Goal: Task Accomplishment & Management: Manage account settings

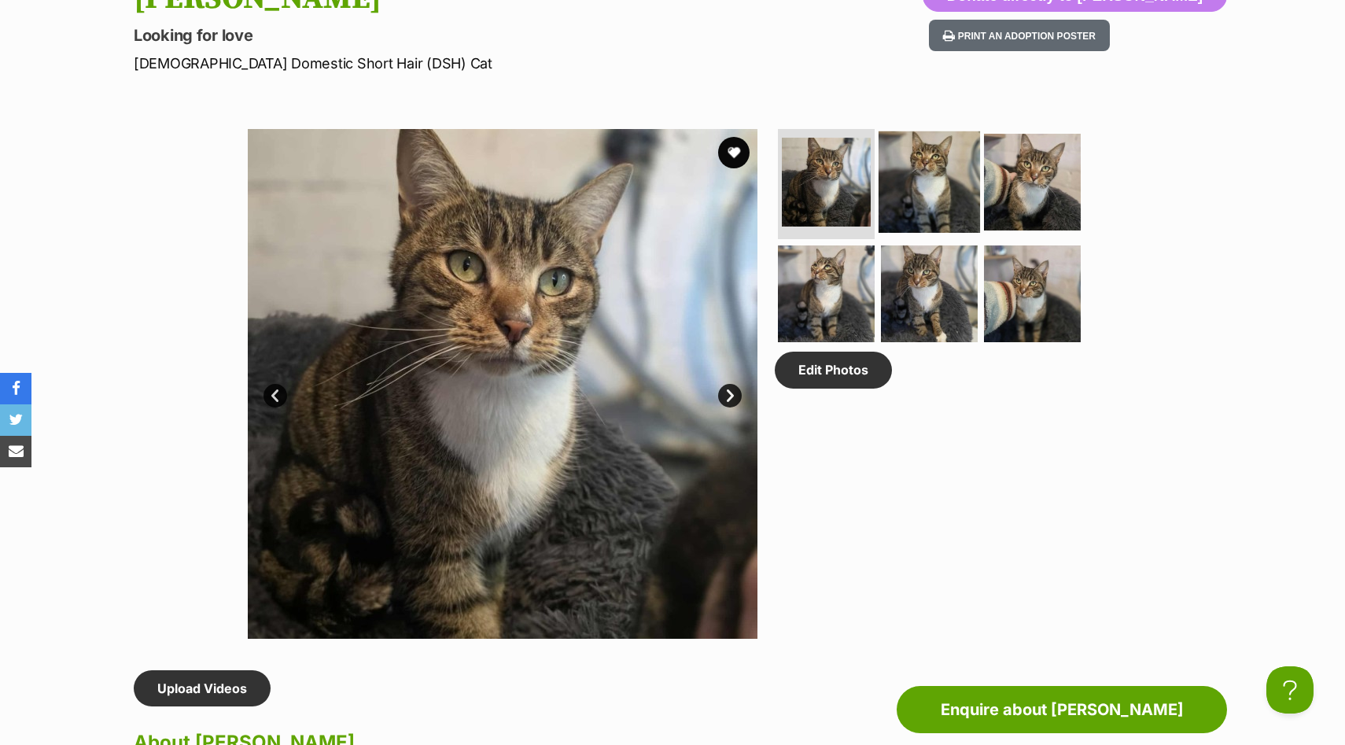
click at [892, 168] on img at bounding box center [929, 181] width 101 height 101
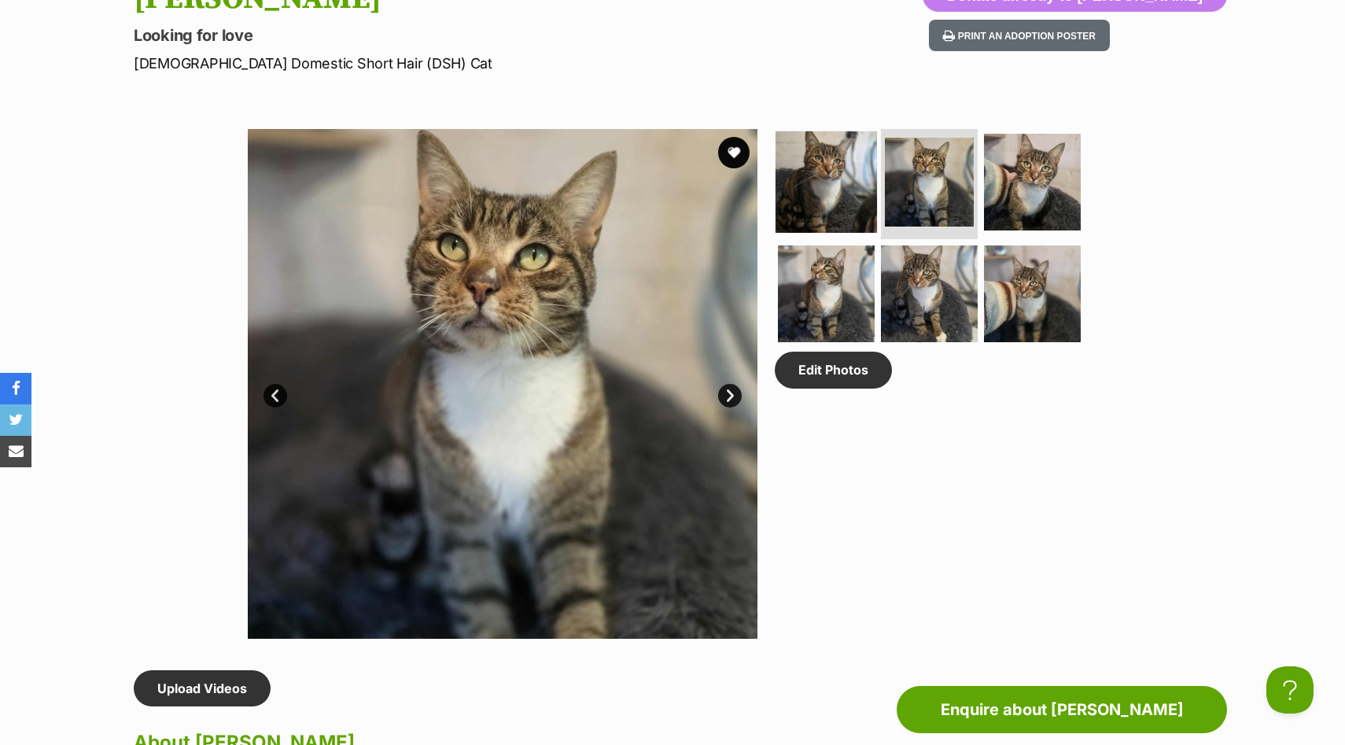
click at [806, 182] on img at bounding box center [825, 181] width 101 height 101
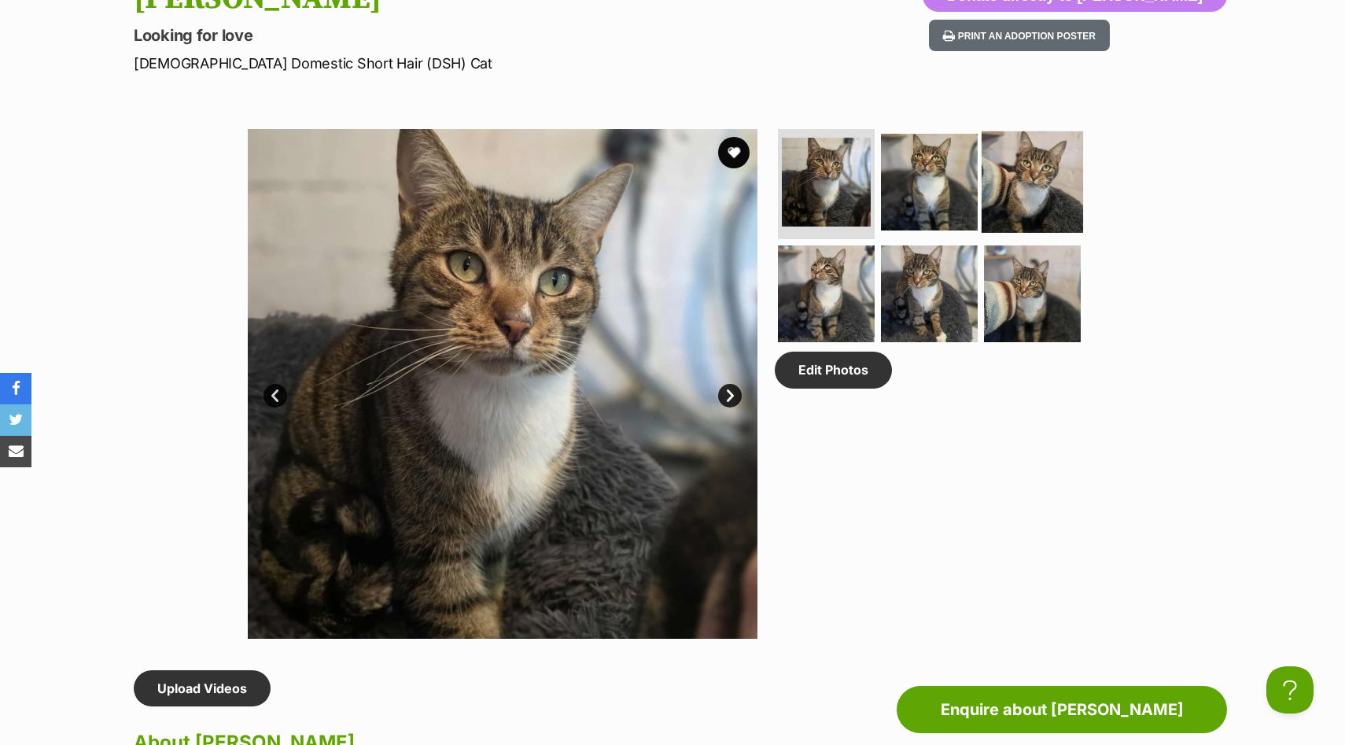
click at [1037, 168] on img at bounding box center [1032, 181] width 101 height 101
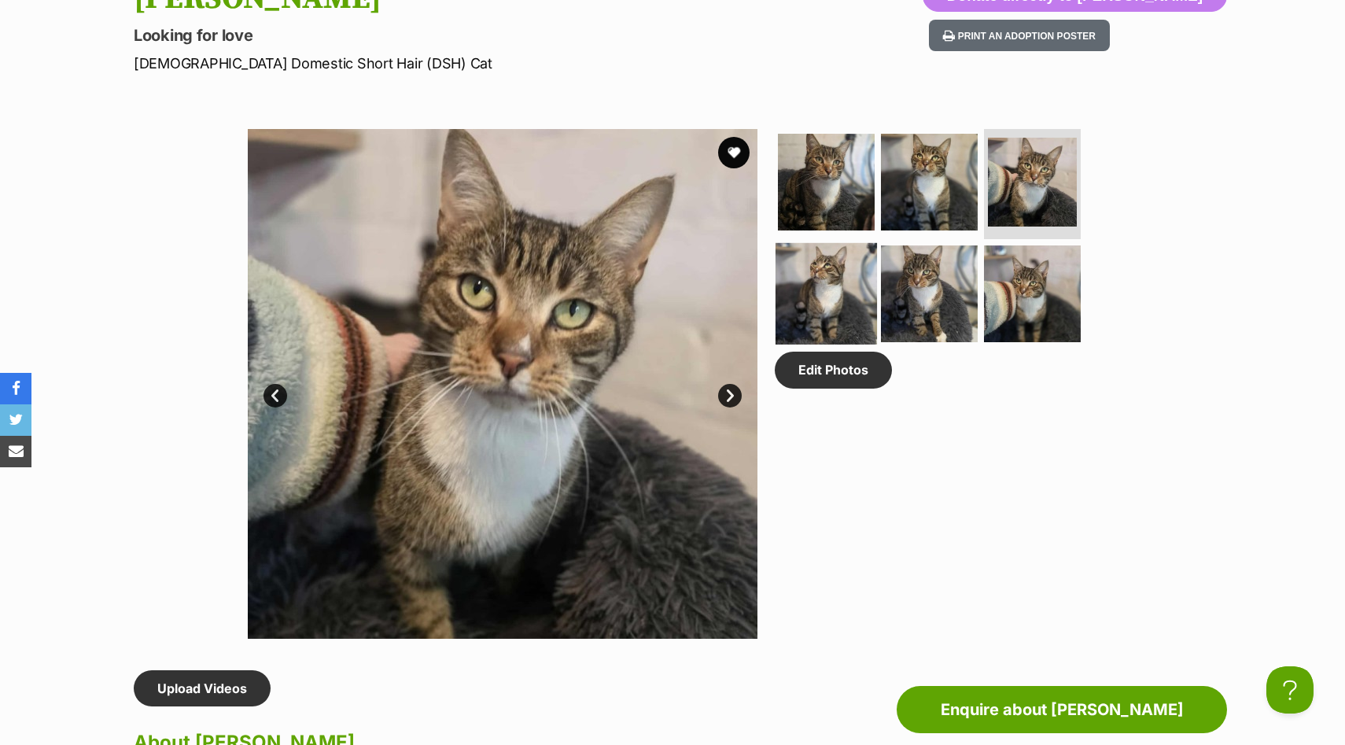
click at [817, 306] on img at bounding box center [825, 292] width 101 height 101
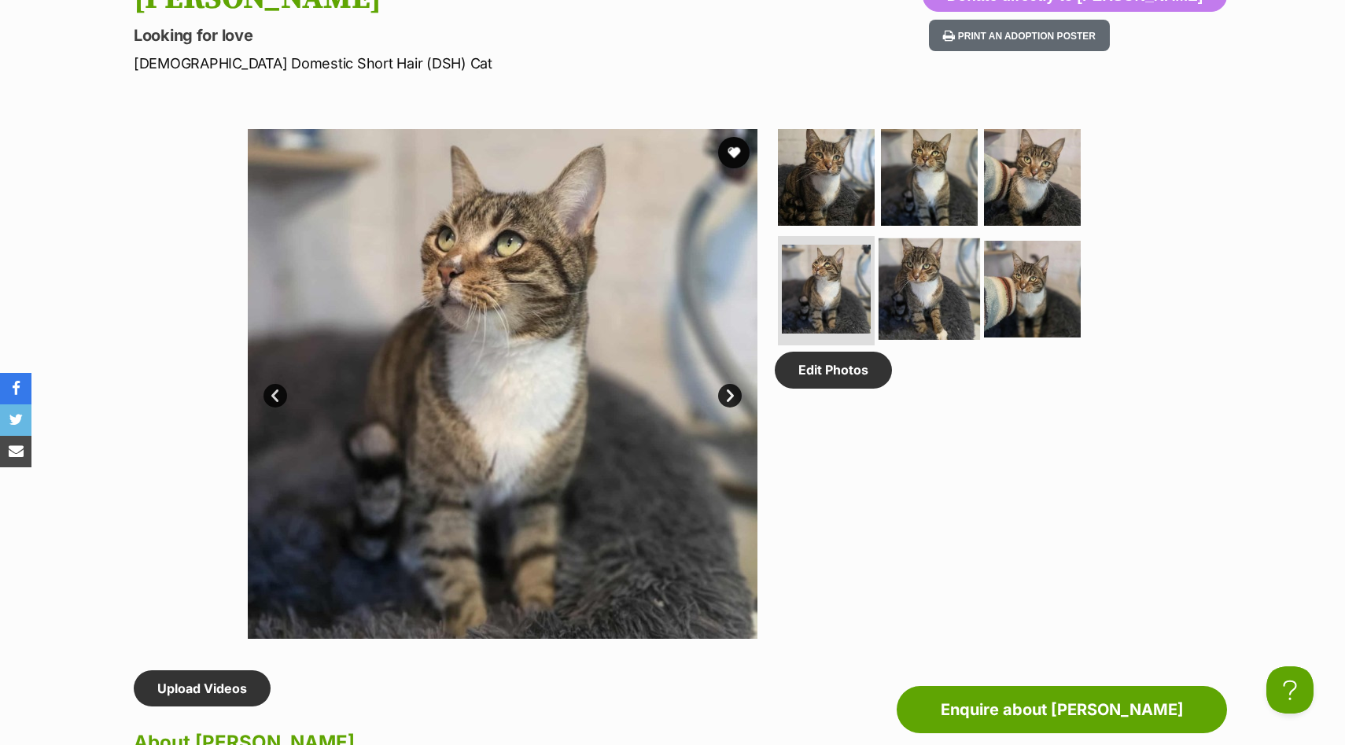
click at [930, 311] on img at bounding box center [929, 288] width 101 height 101
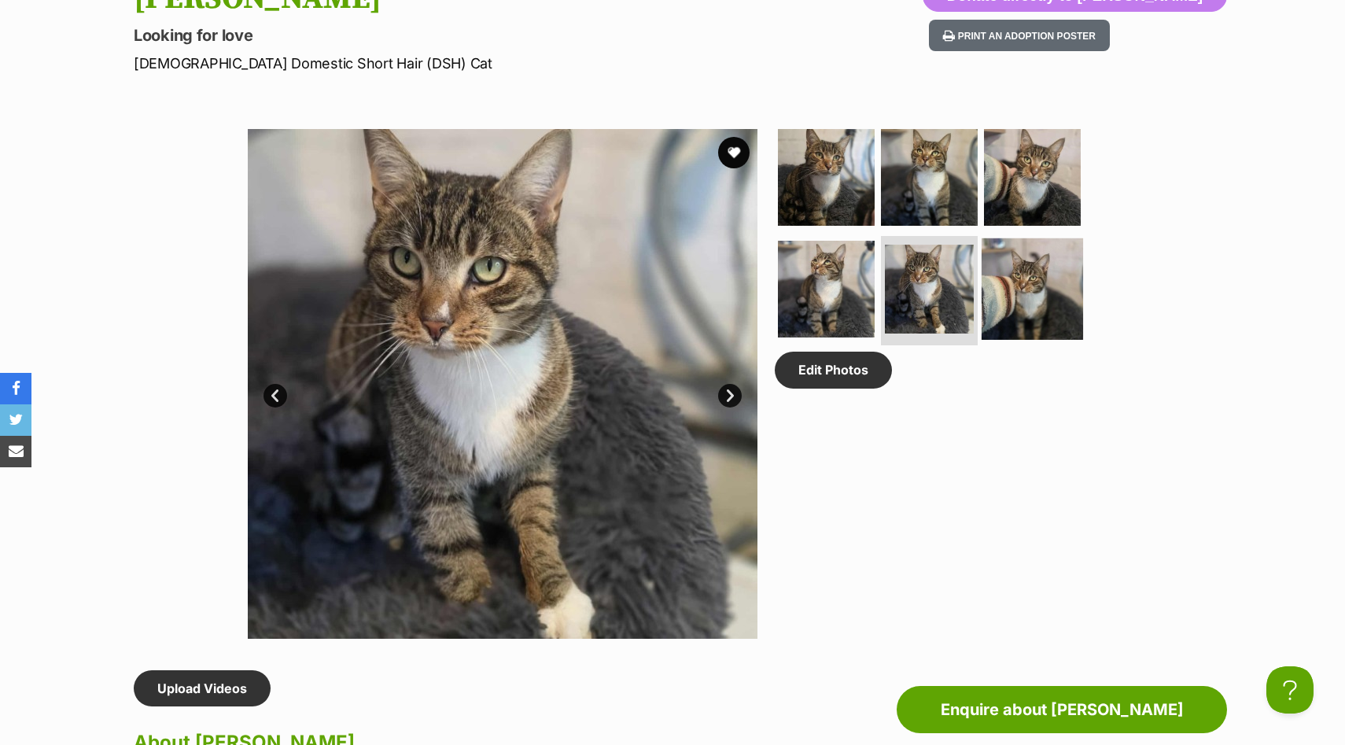
click at [1042, 299] on img at bounding box center [1032, 288] width 101 height 101
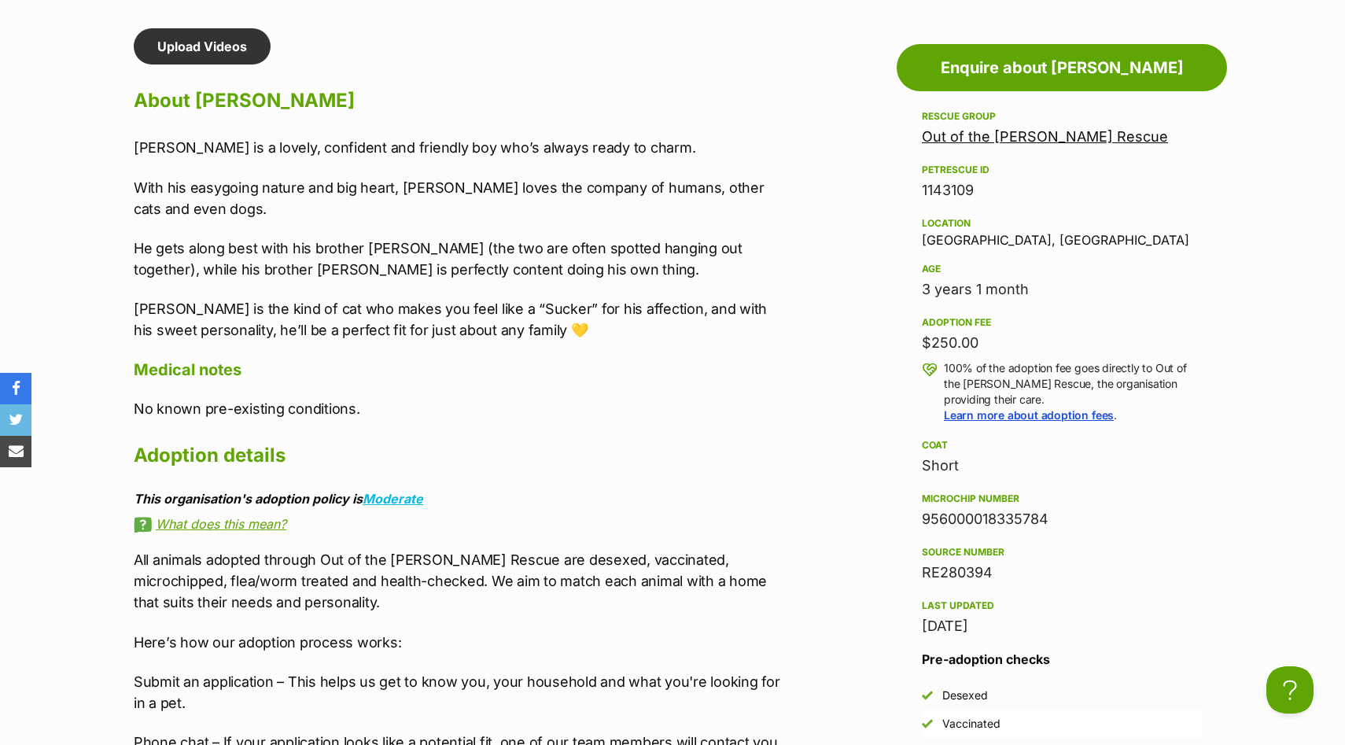
click at [547, 129] on div "Upload Videos About Joe Jonas Joe Jonas is a lovely, confident and friendly boy…" at bounding box center [459, 522] width 650 height 989
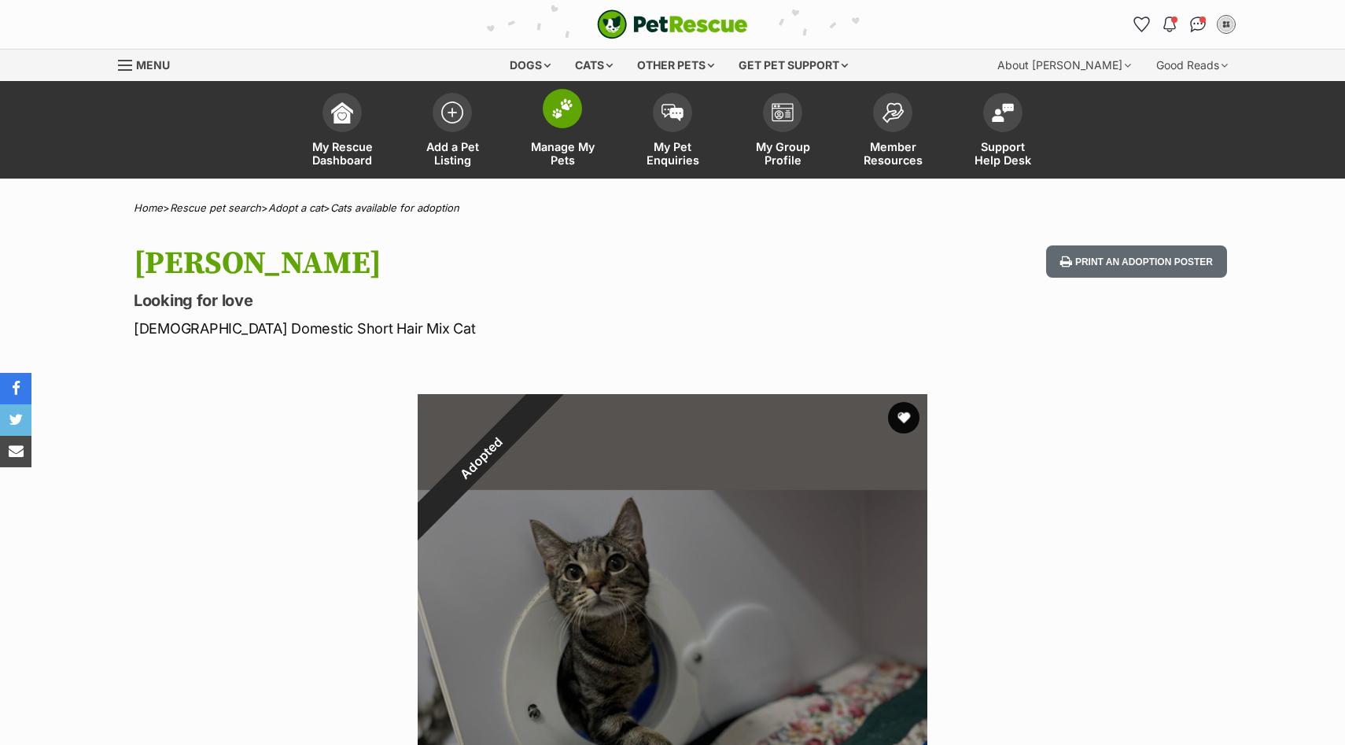
click at [574, 120] on span at bounding box center [562, 108] width 39 height 39
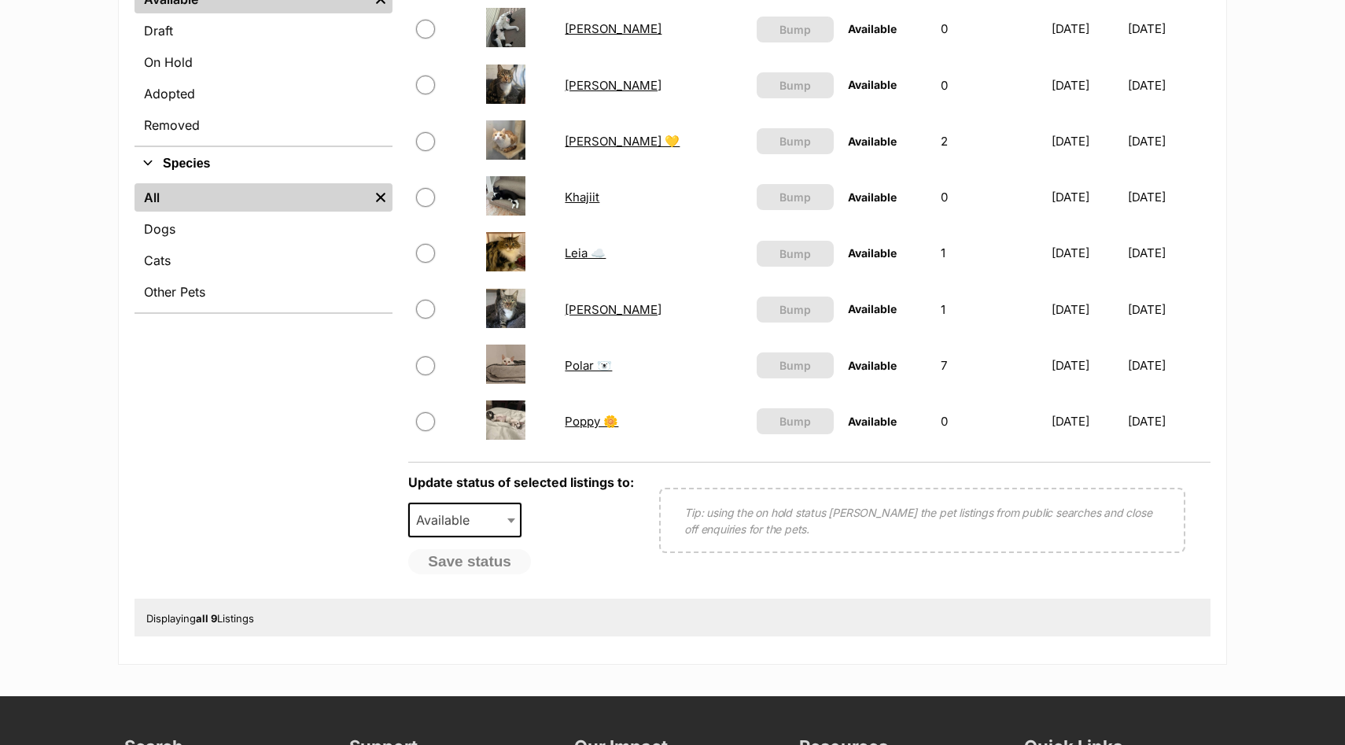
scroll to position [263, 0]
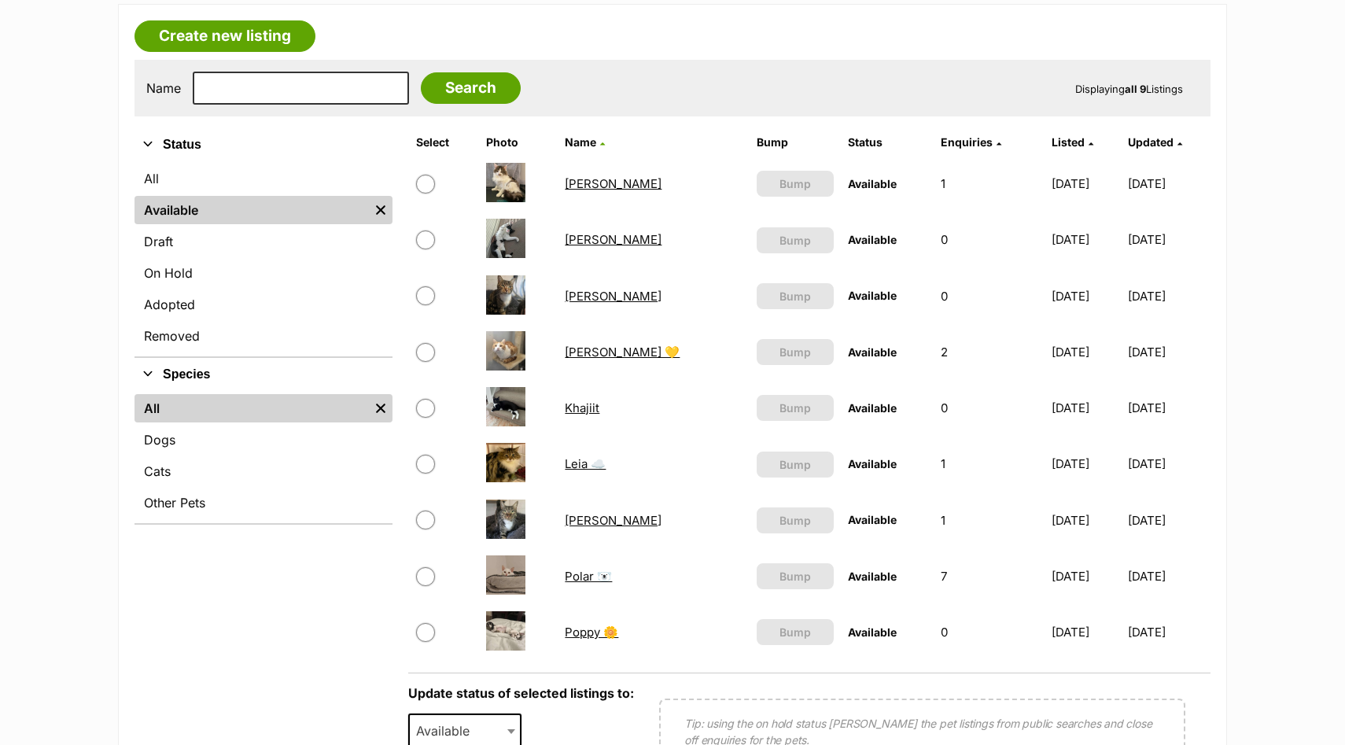
click at [577, 520] on link "Nick Jonas" at bounding box center [613, 520] width 97 height 15
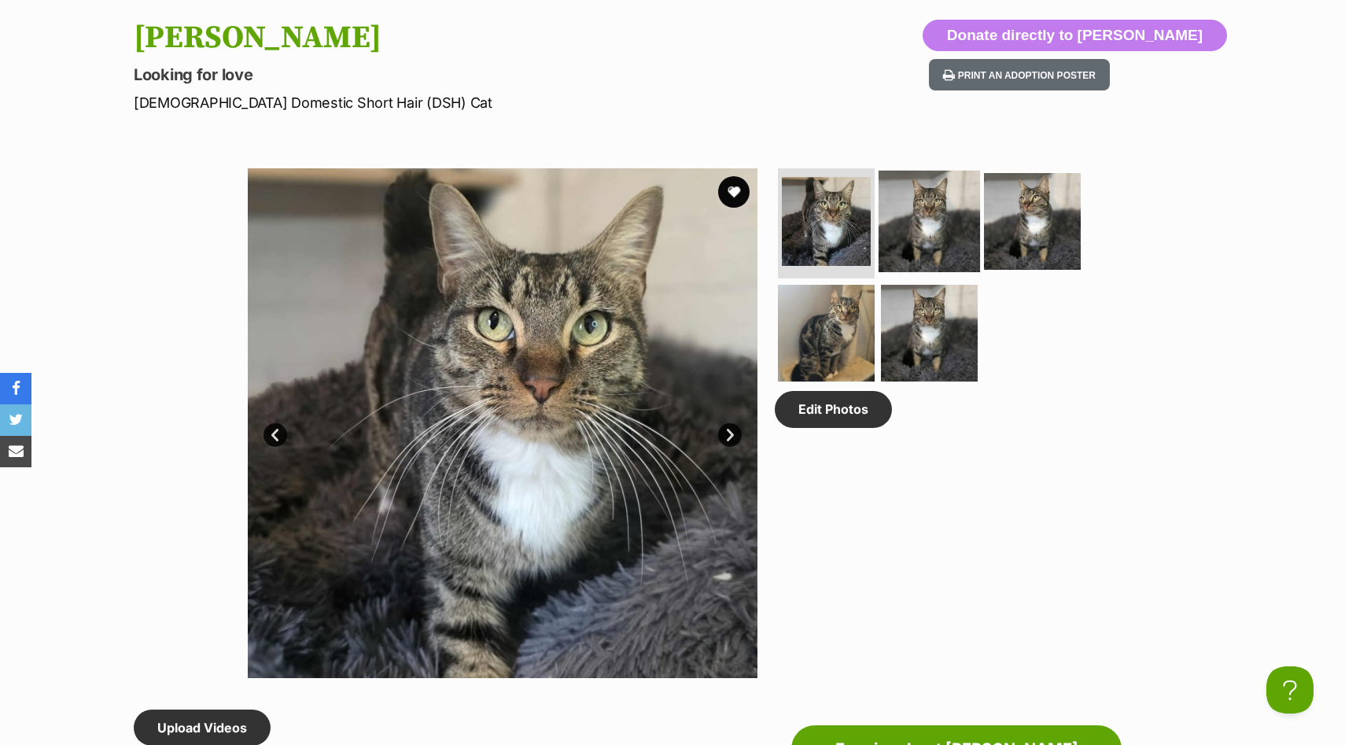
click at [911, 222] on img at bounding box center [929, 221] width 101 height 101
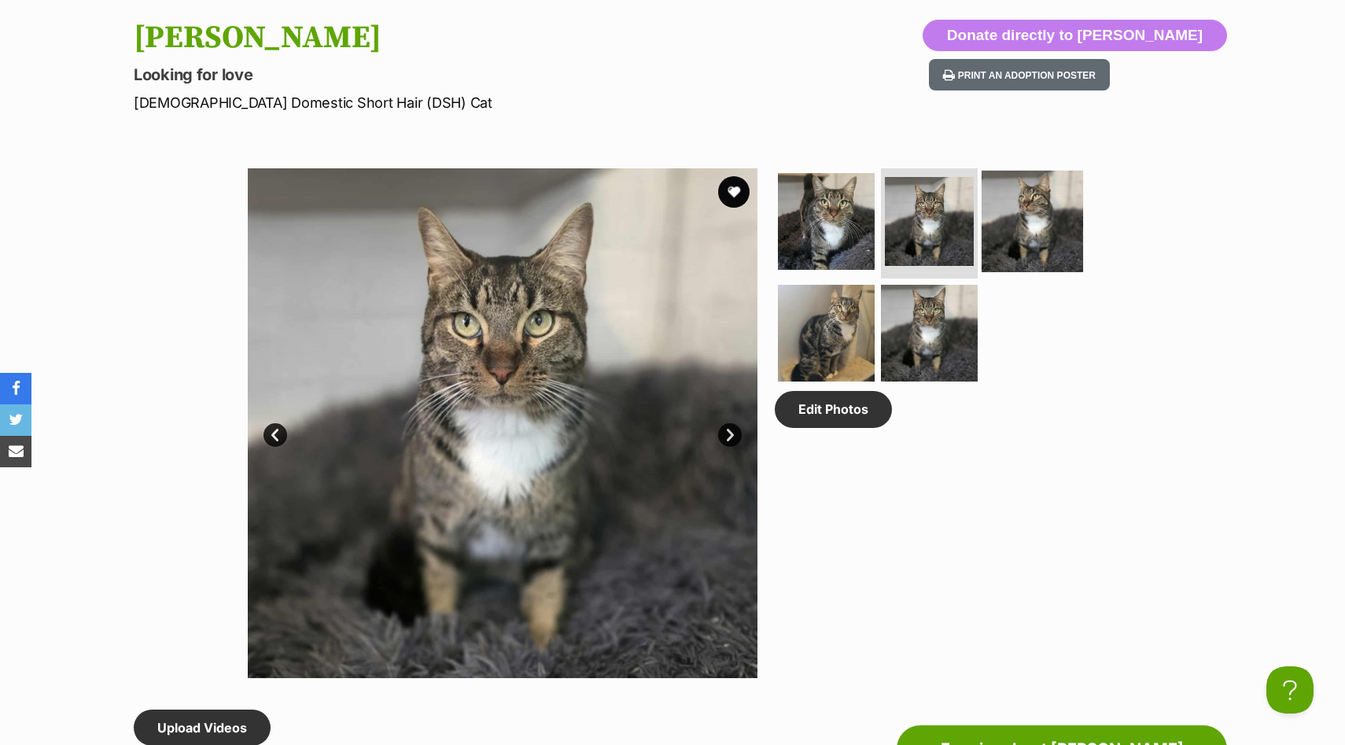
click at [1057, 212] on img at bounding box center [1032, 221] width 101 height 101
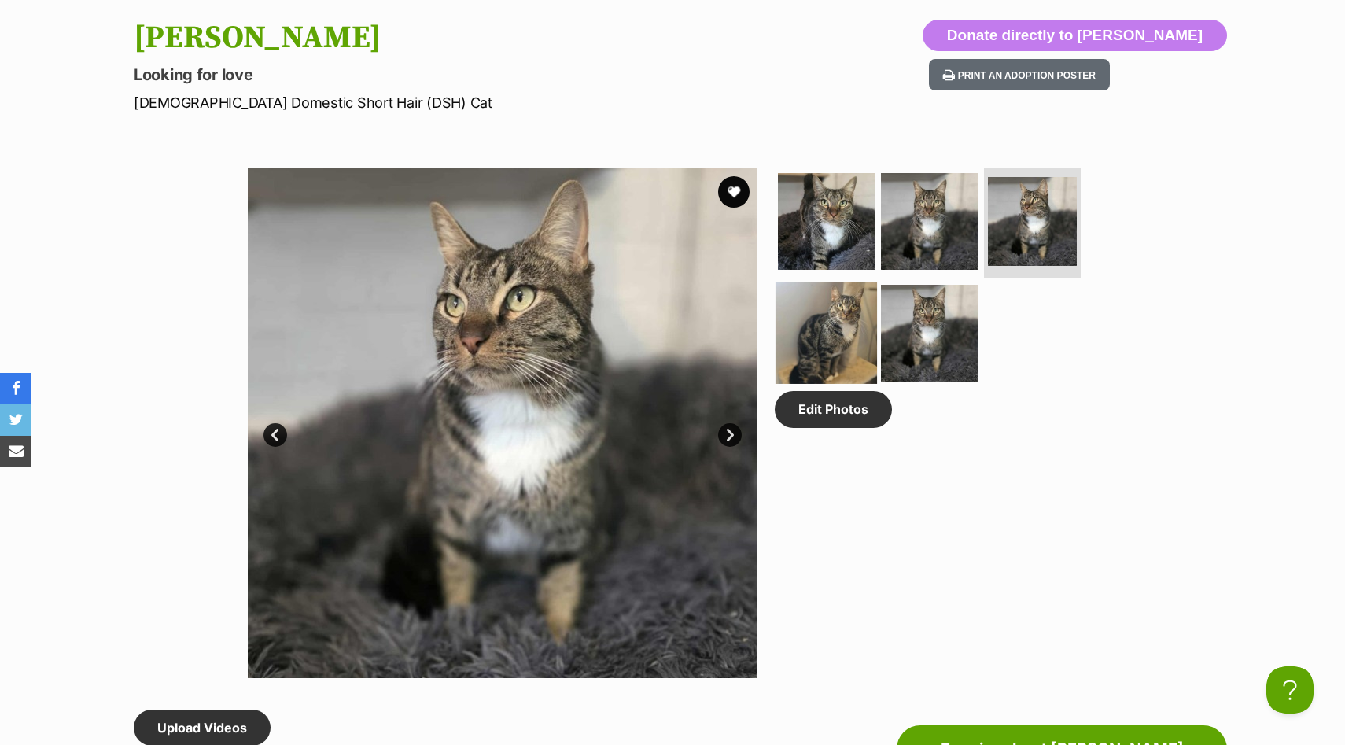
click at [854, 322] on img at bounding box center [825, 332] width 101 height 101
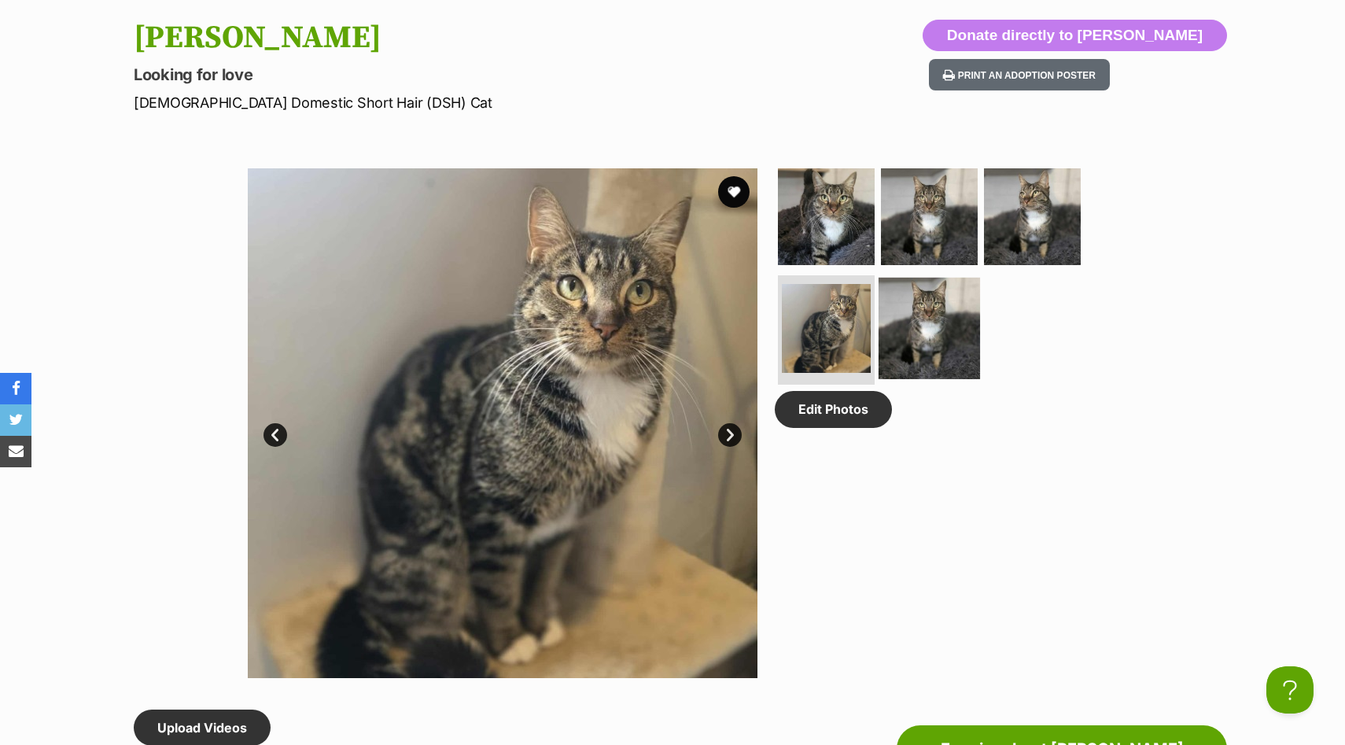
click at [919, 329] on img at bounding box center [929, 327] width 101 height 101
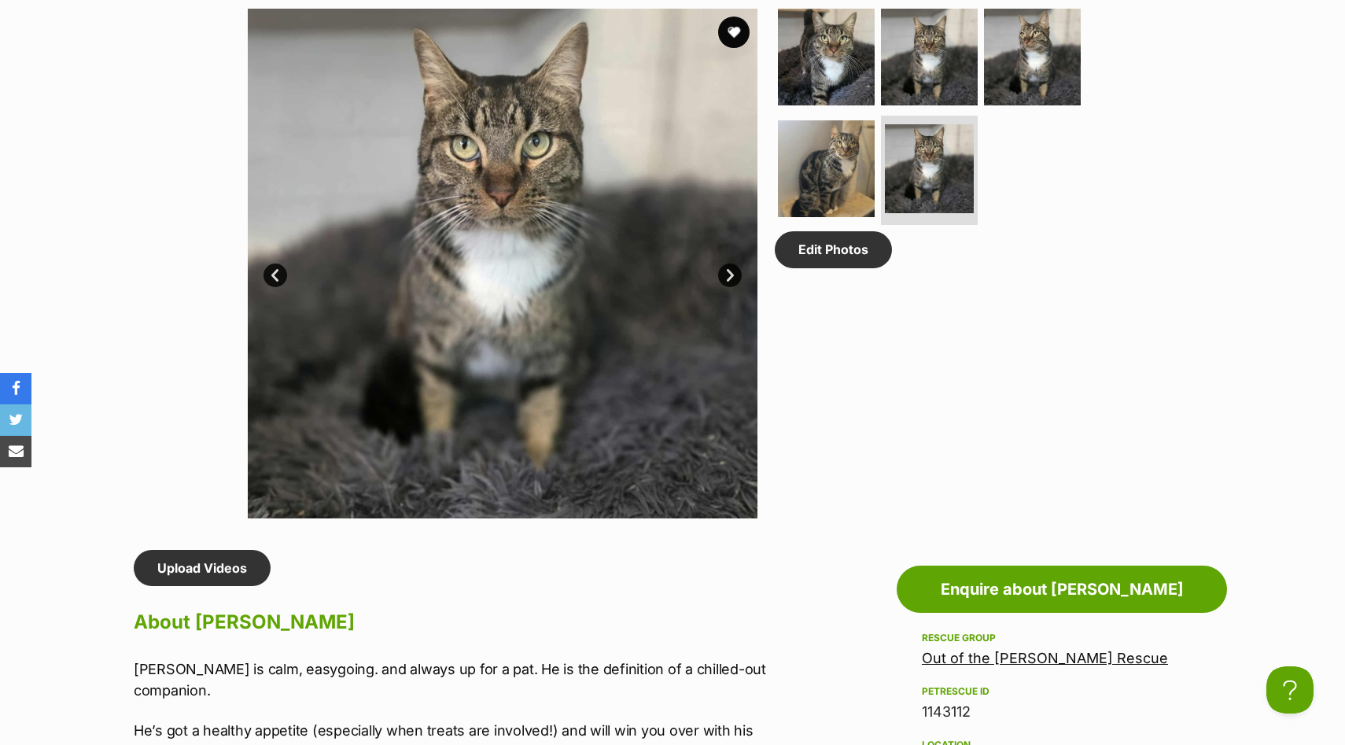
scroll to position [809, 0]
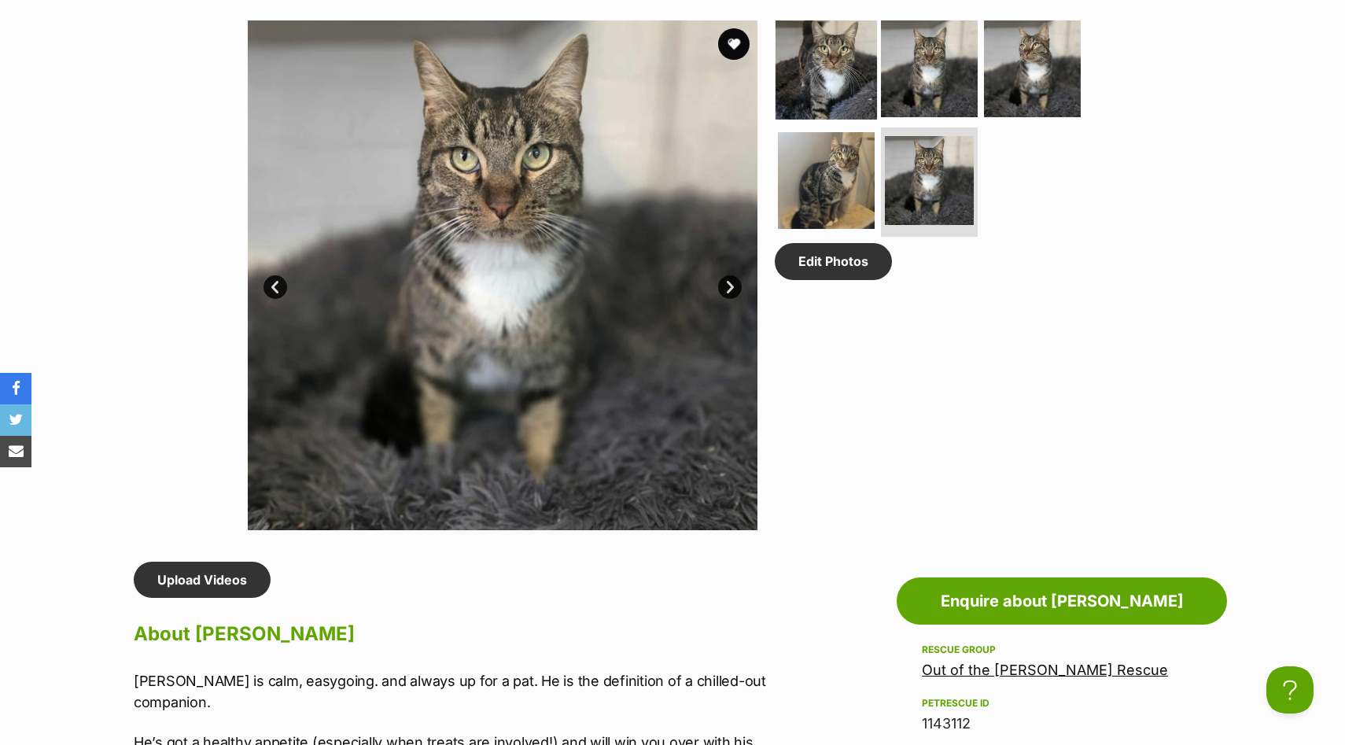
click at [831, 82] on img at bounding box center [825, 68] width 101 height 101
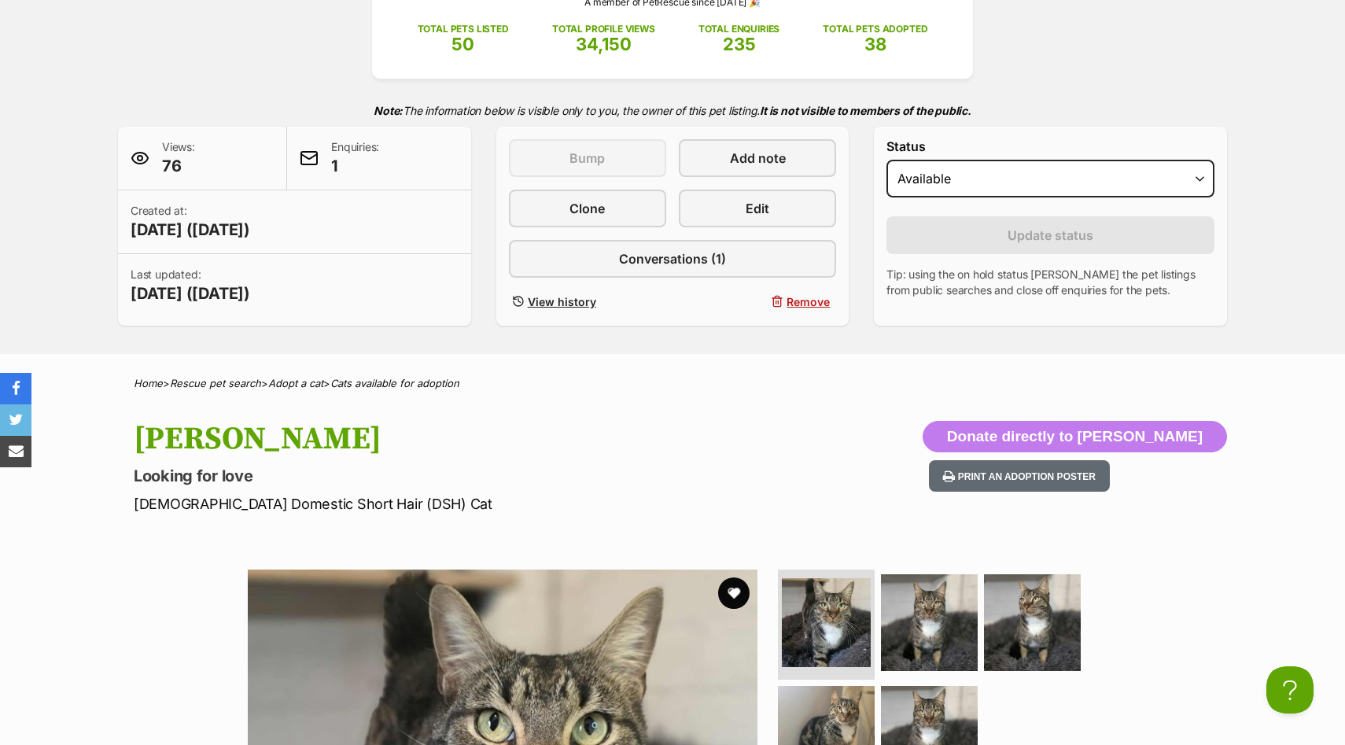
scroll to position [0, 0]
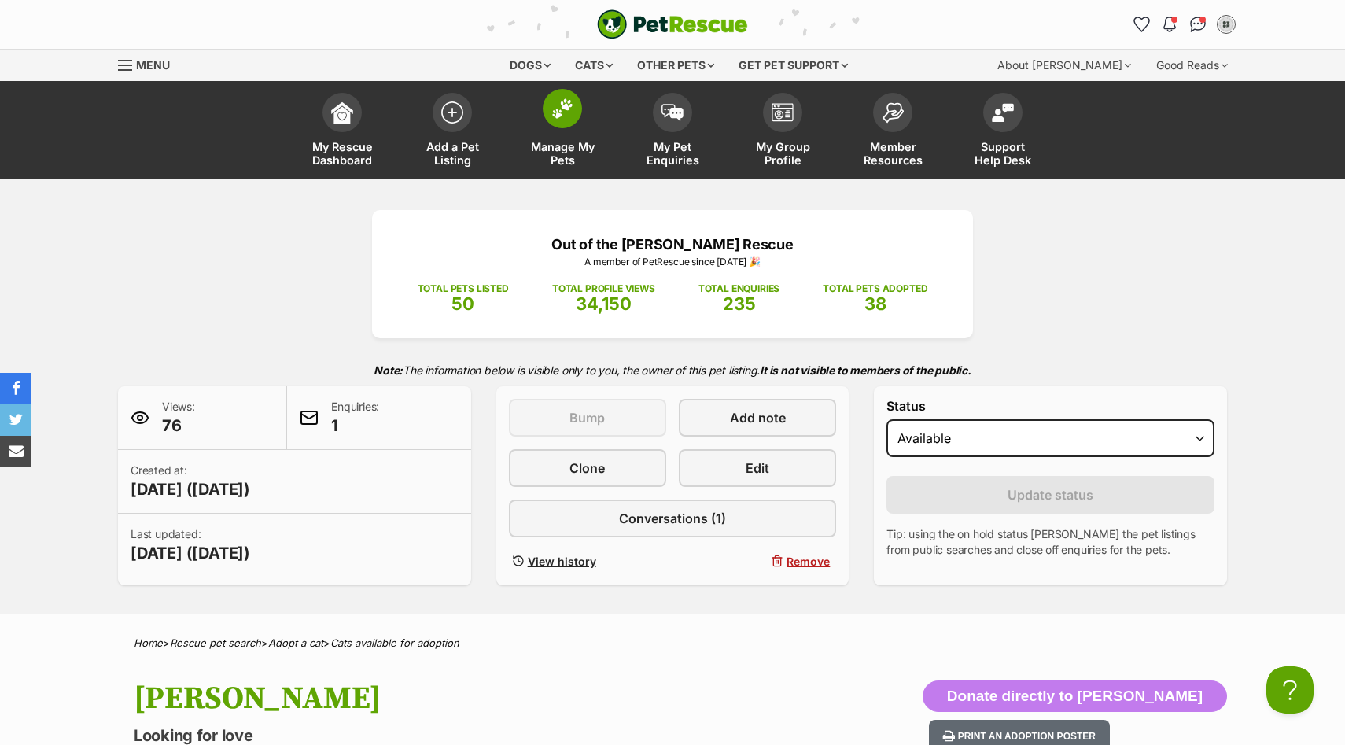
click at [563, 149] on span "Manage My Pets" at bounding box center [562, 153] width 71 height 27
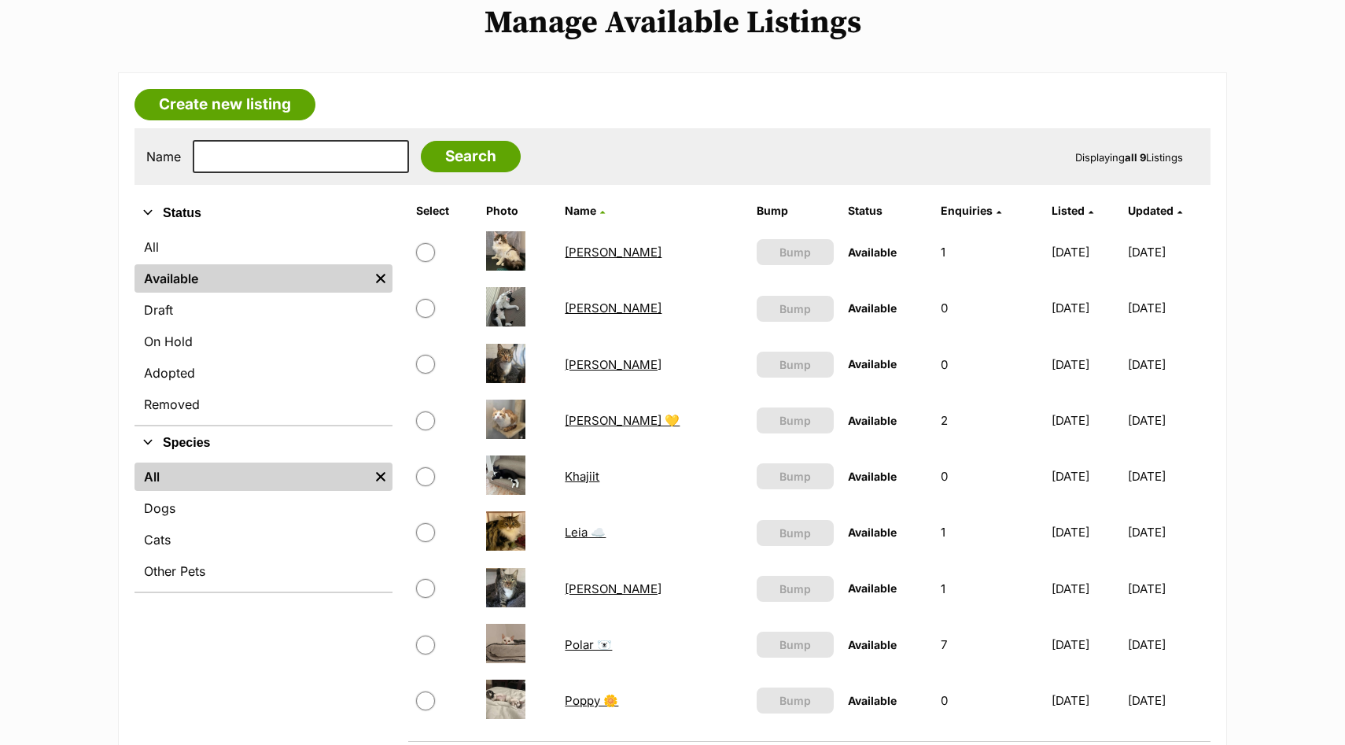
scroll to position [196, 0]
click at [581, 536] on link "Leia ☁️" at bounding box center [585, 531] width 41 height 15
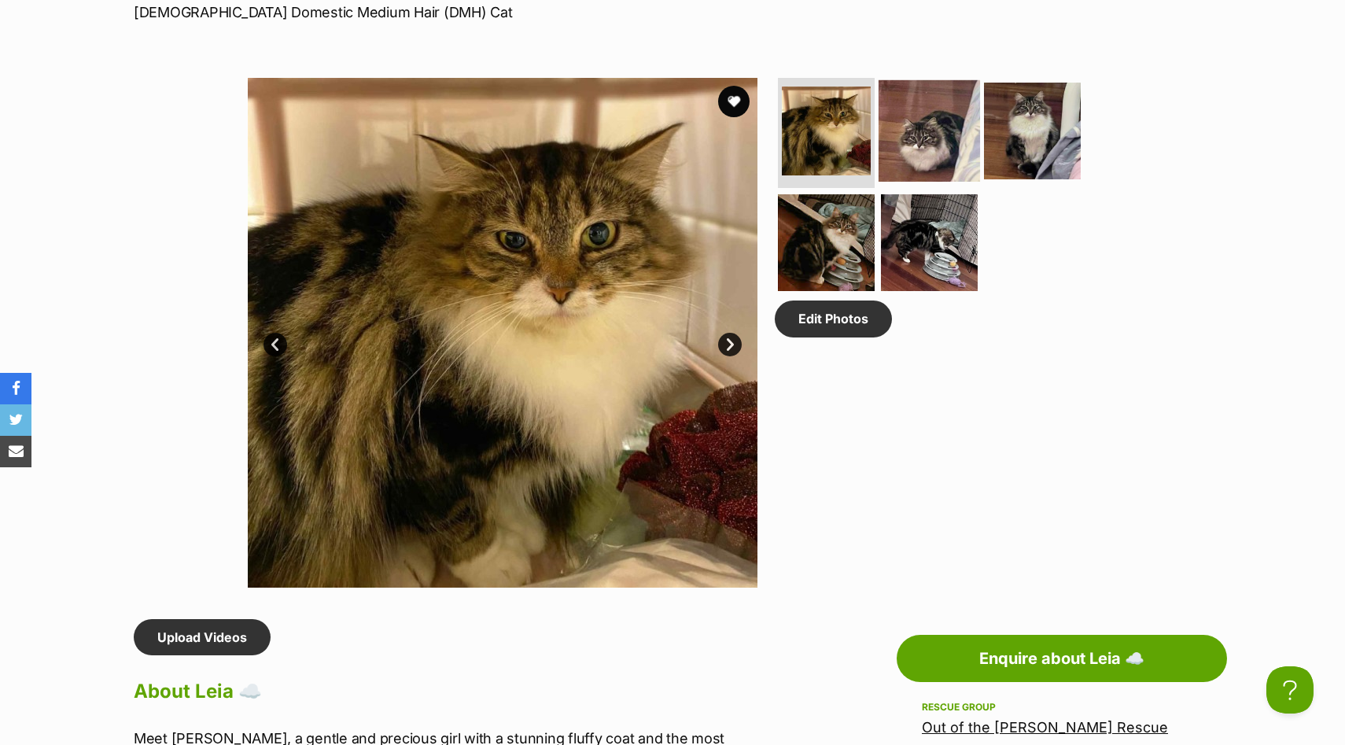
click at [901, 134] on img at bounding box center [929, 130] width 101 height 101
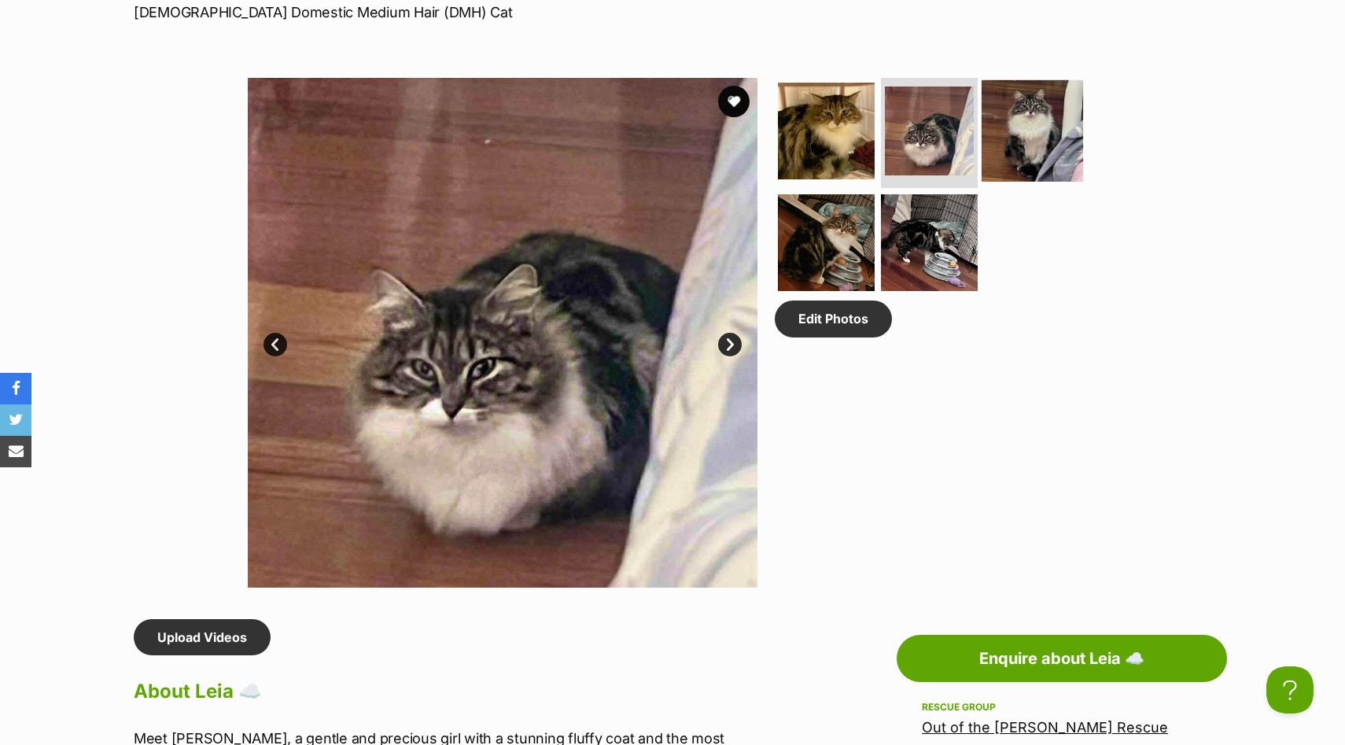
click at [1000, 151] on img at bounding box center [1032, 130] width 101 height 101
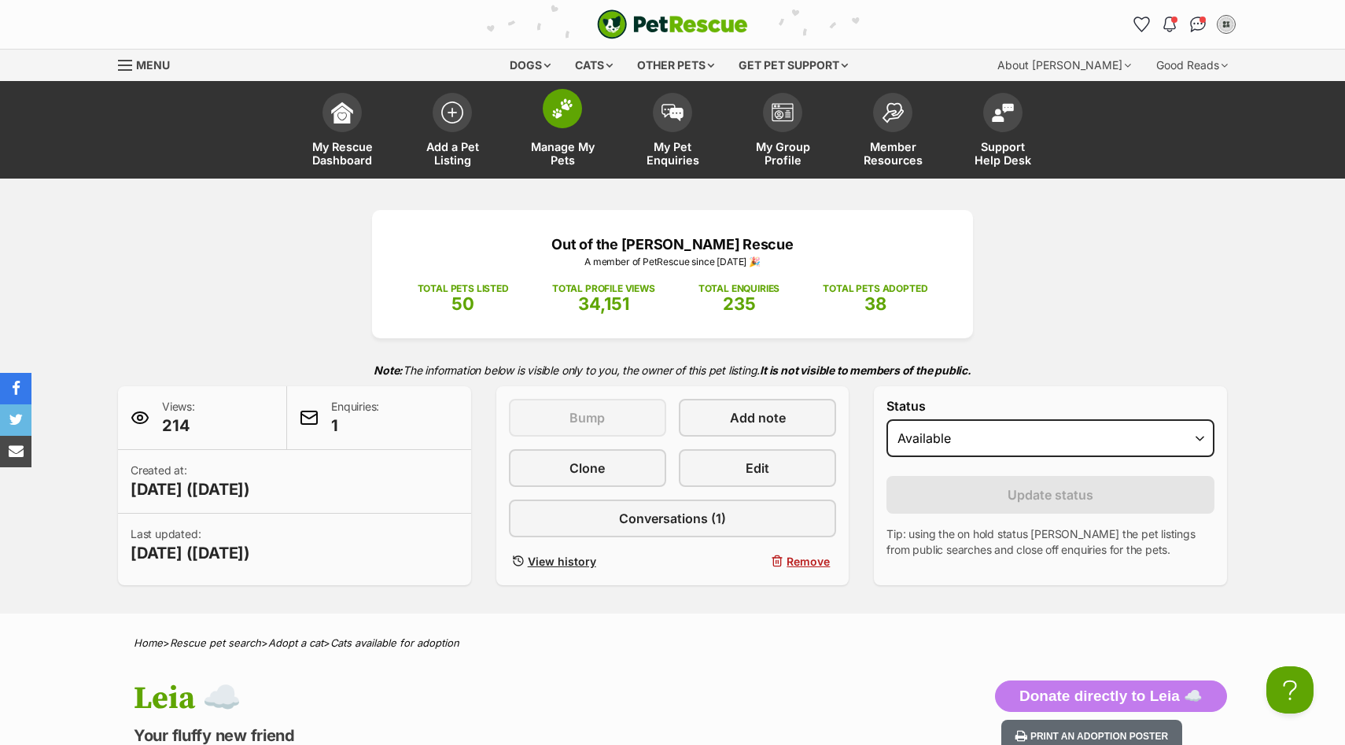
click at [573, 120] on span at bounding box center [562, 108] width 39 height 39
